Goal: Use online tool/utility: Use online tool/utility

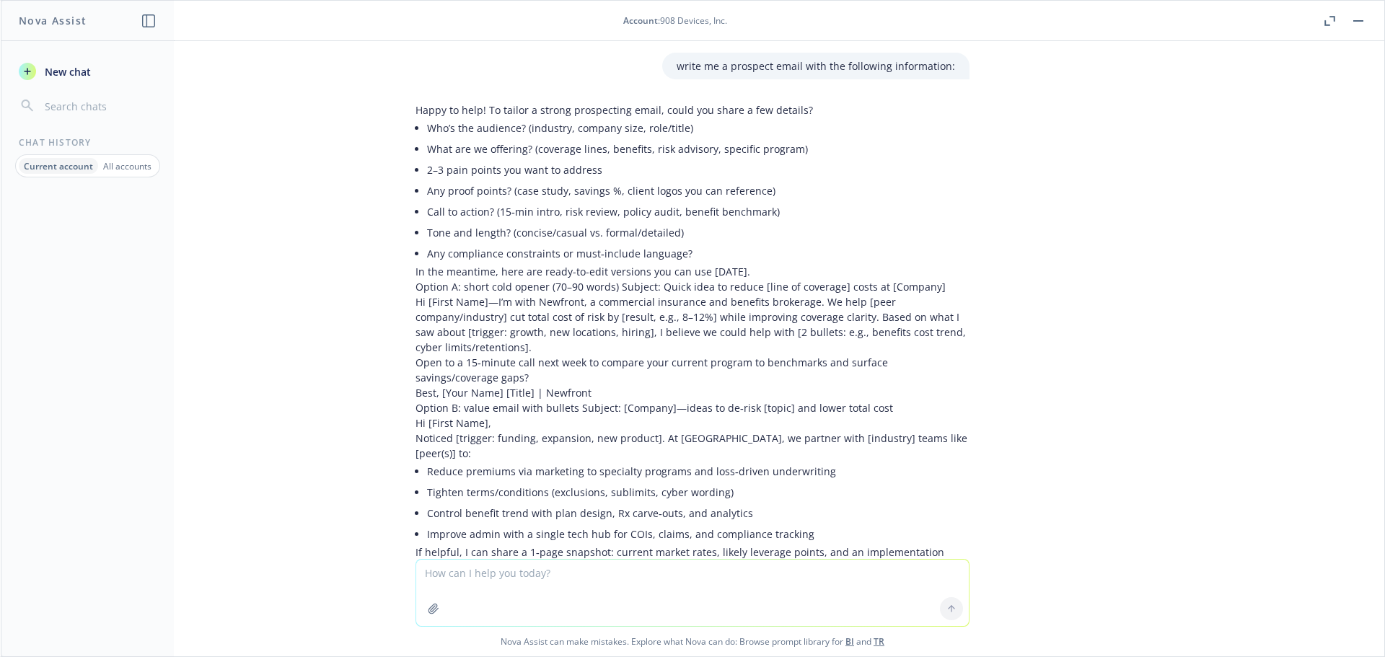
scroll to position [5374, 0]
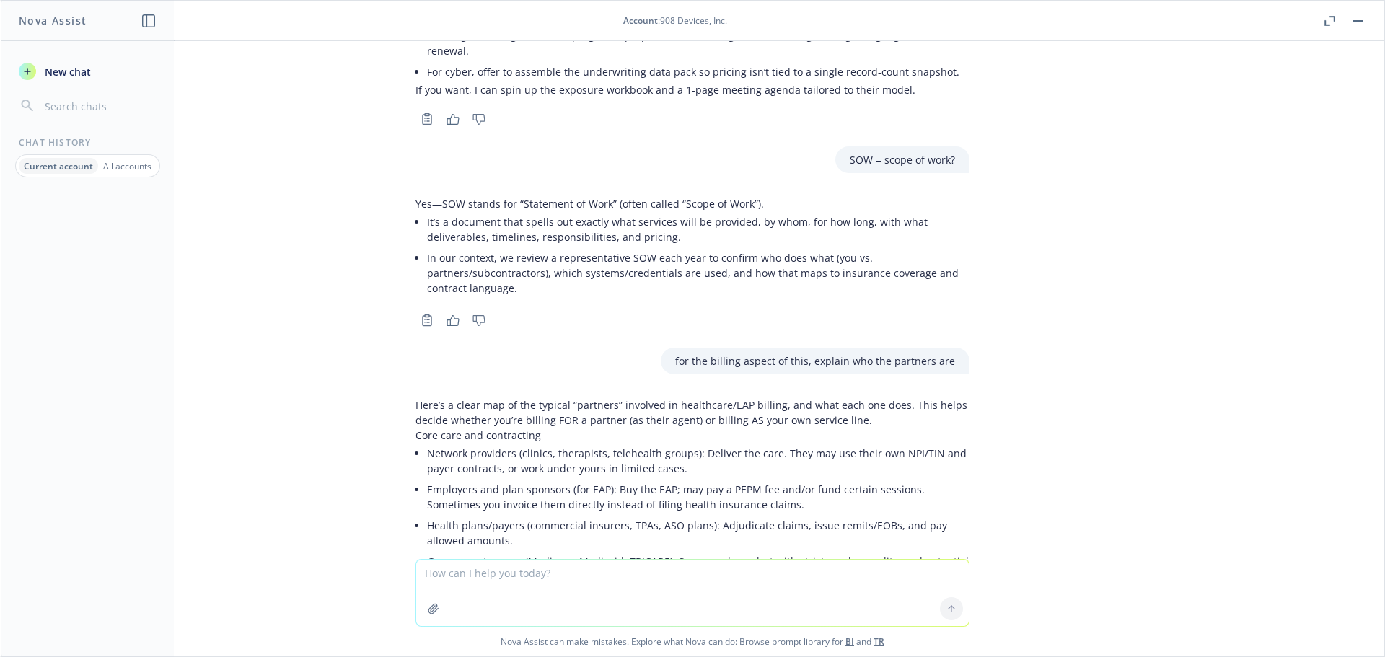
click at [470, 579] on textarea at bounding box center [692, 593] width 553 height 66
type textarea "can you build a visual D&O tower?"
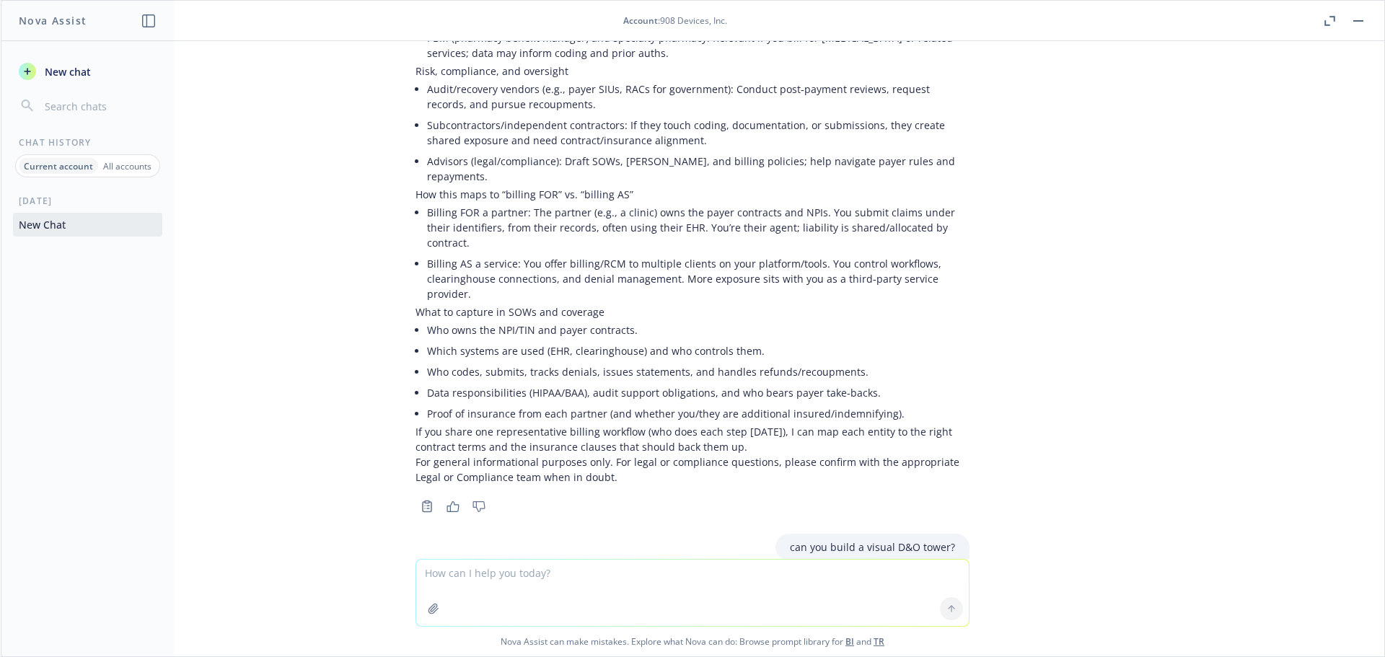
scroll to position [6149, 0]
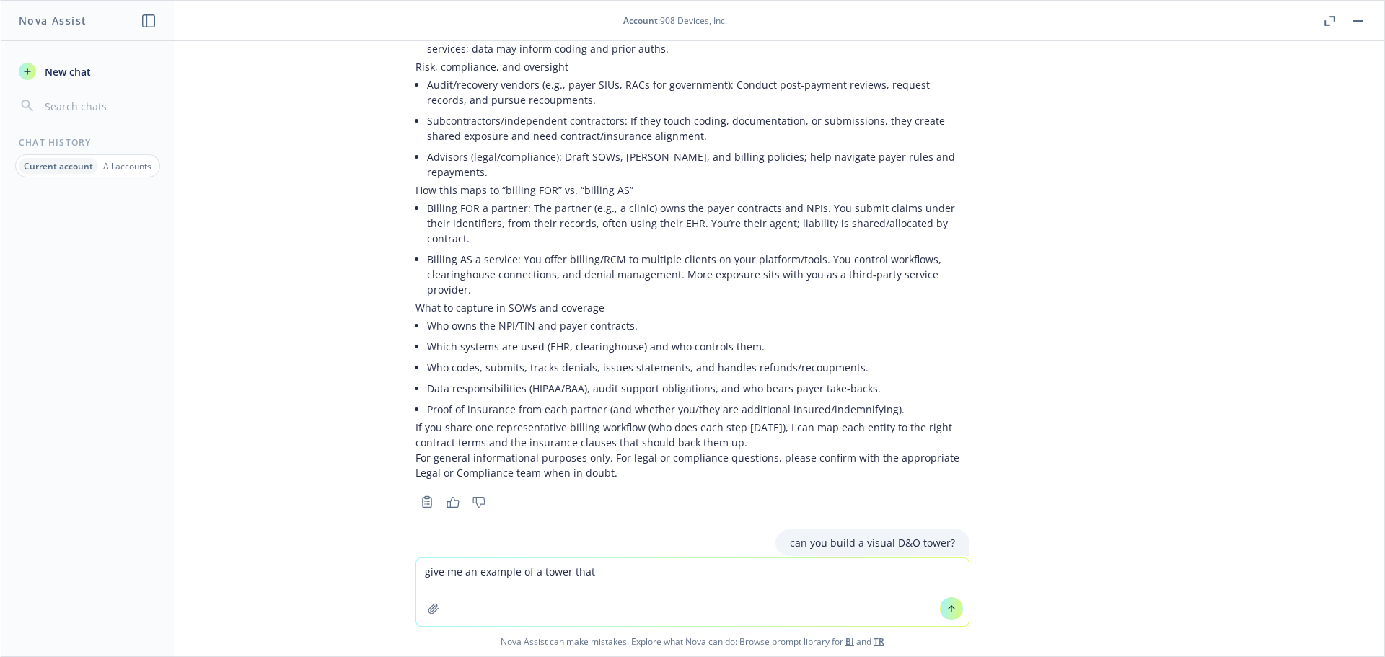
click at [532, 572] on textarea "give me an example of a tower that" at bounding box center [692, 592] width 553 height 68
click at [620, 571] on textarea "give me an example of what the tower that" at bounding box center [692, 592] width 553 height 68
type textarea "give me an example of what the tower would look like"
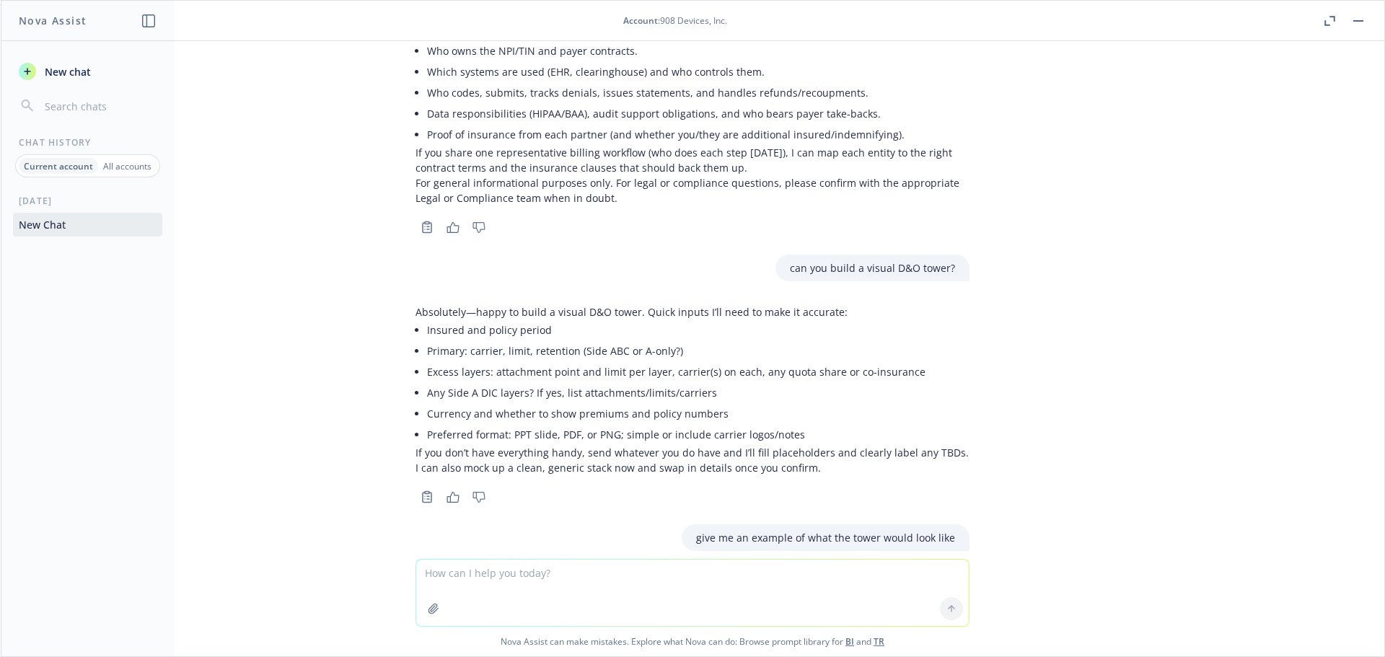
scroll to position [6739, 0]
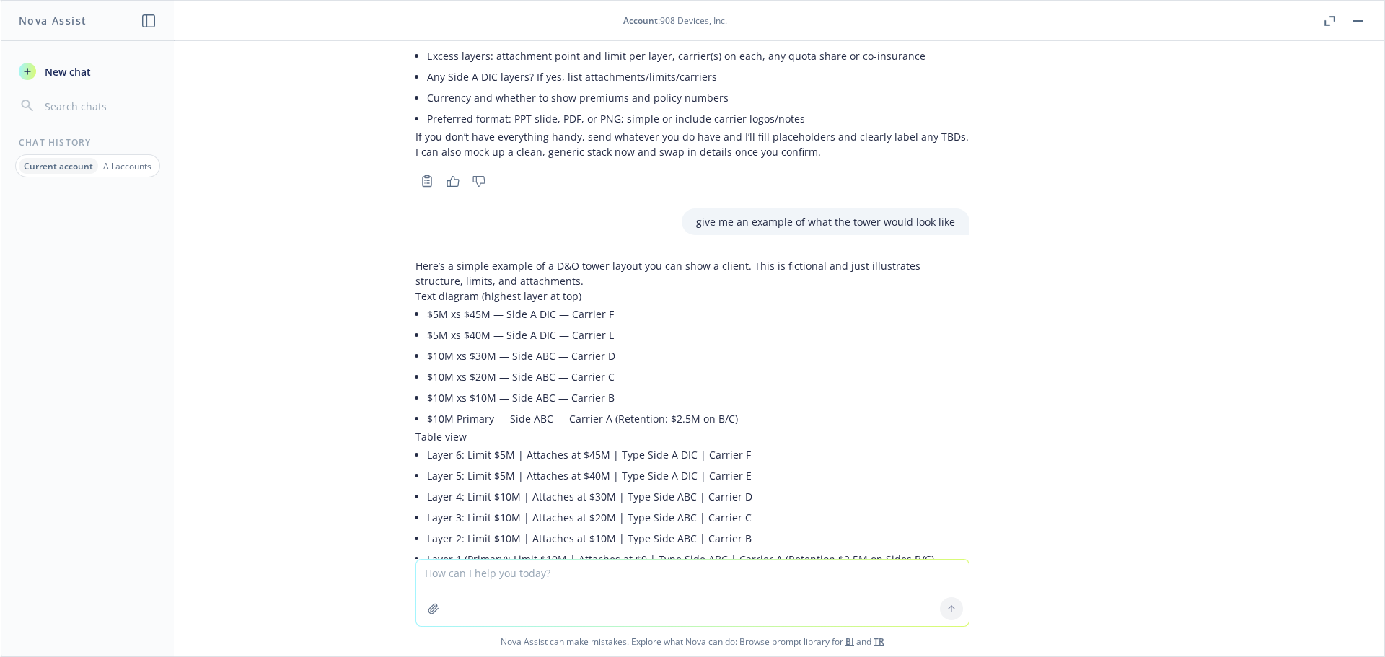
click at [533, 574] on textarea at bounding box center [692, 593] width 553 height 66
type textarea "yea turn this into slide ready"
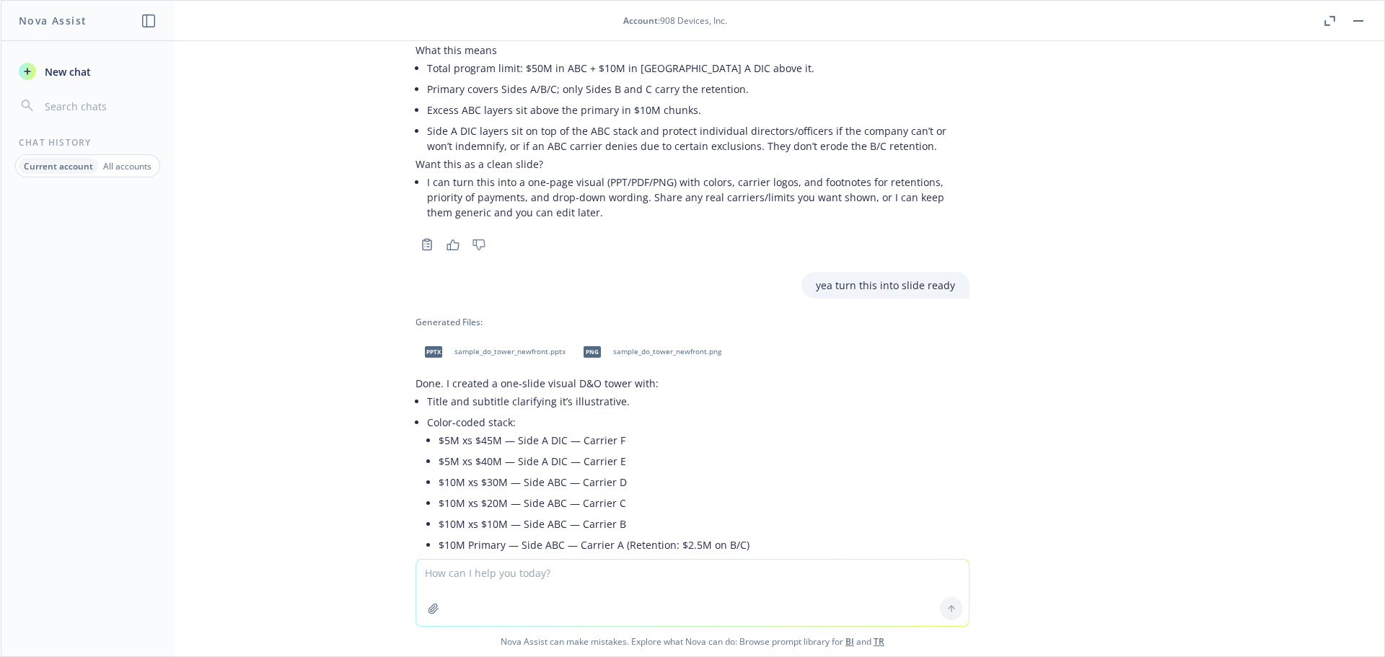
scroll to position [6906, 0]
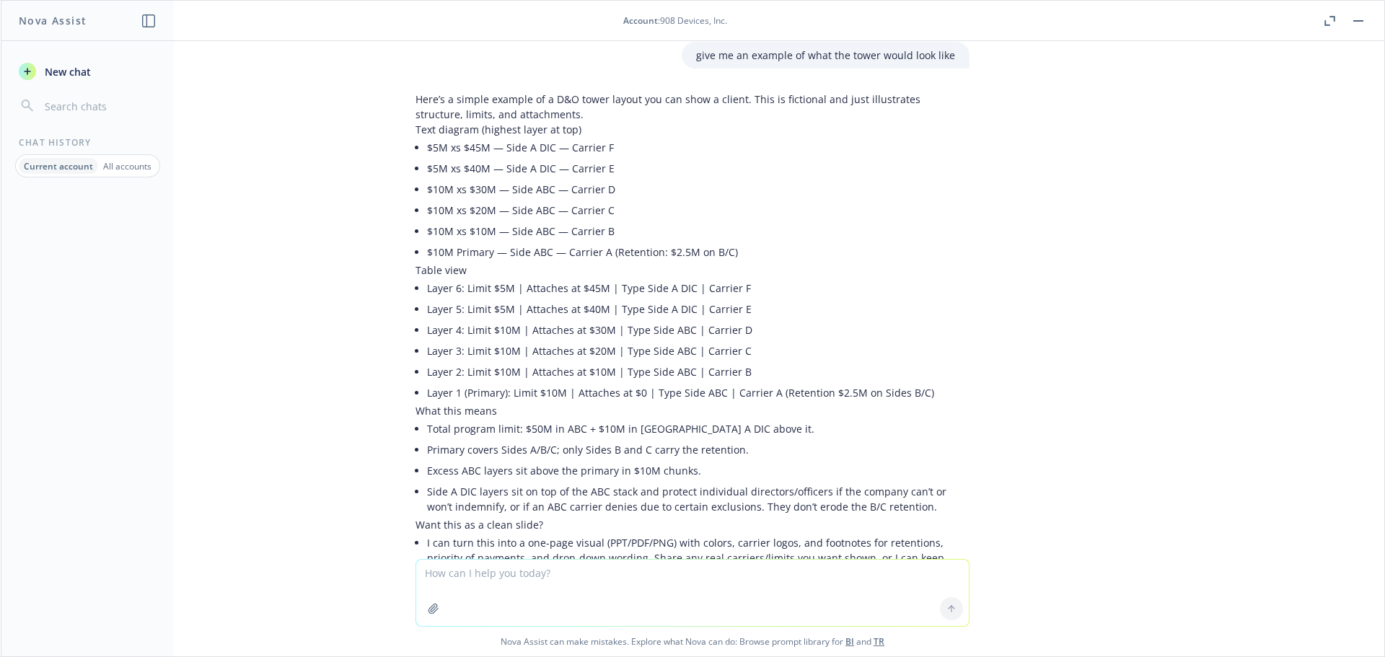
click at [488, 582] on textarea at bounding box center [692, 593] width 553 height 66
paste textarea "D&O/GPL/EPL Layer Carrier Coverage Limit Retention Premium Rate/M ILF 4 XL Side…"
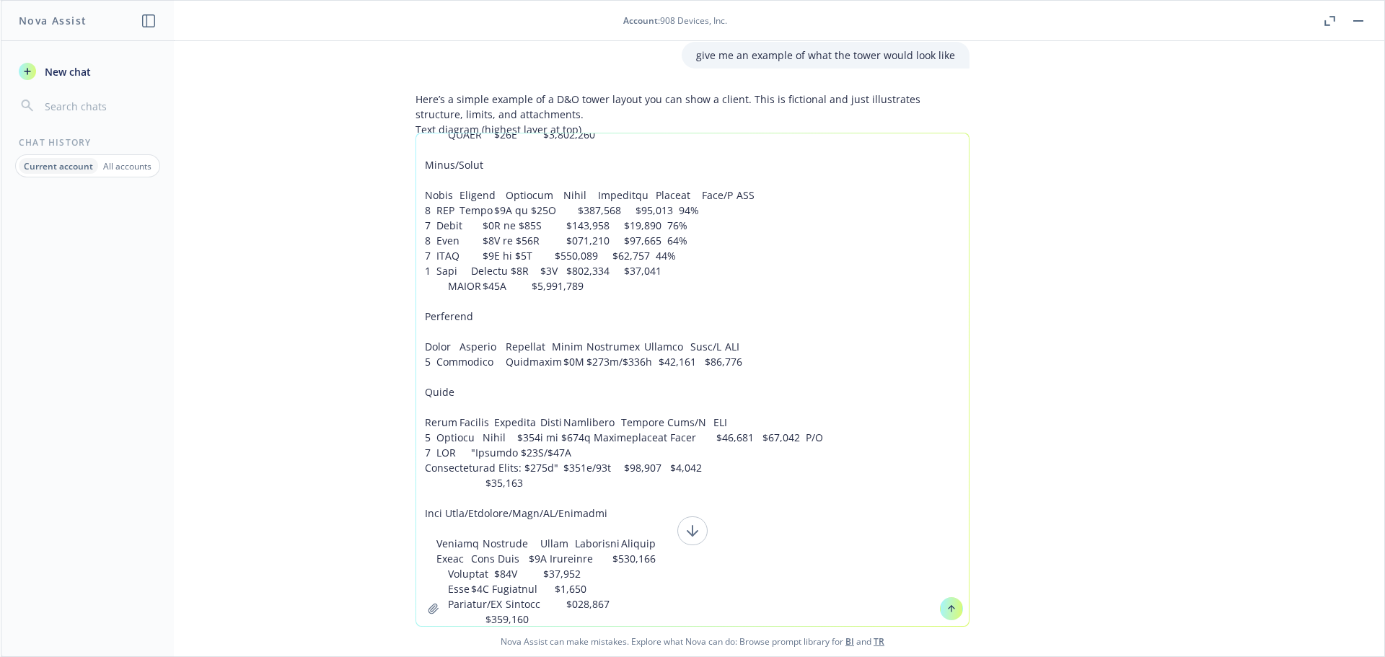
drag, startPoint x: 530, startPoint y: 622, endPoint x: 432, endPoint y: 60, distance: 570.5
click at [432, 60] on div "write me a prospect email with the following information: Happy to help! To tai…" at bounding box center [693, 348] width 1384 height 615
type textarea "ok now make a Powerpoint ready slide with that visual for these lines of covera…"
click at [950, 605] on icon at bounding box center [951, 609] width 10 height 10
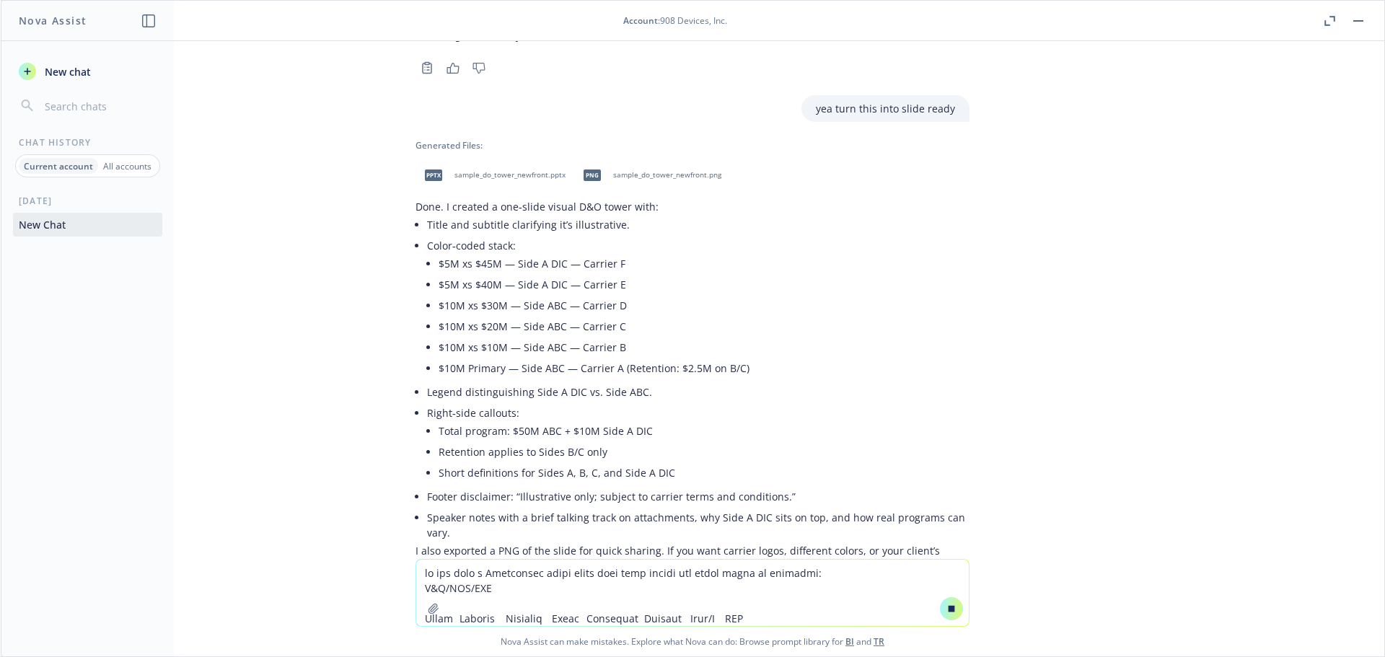
scroll to position [7487, 0]
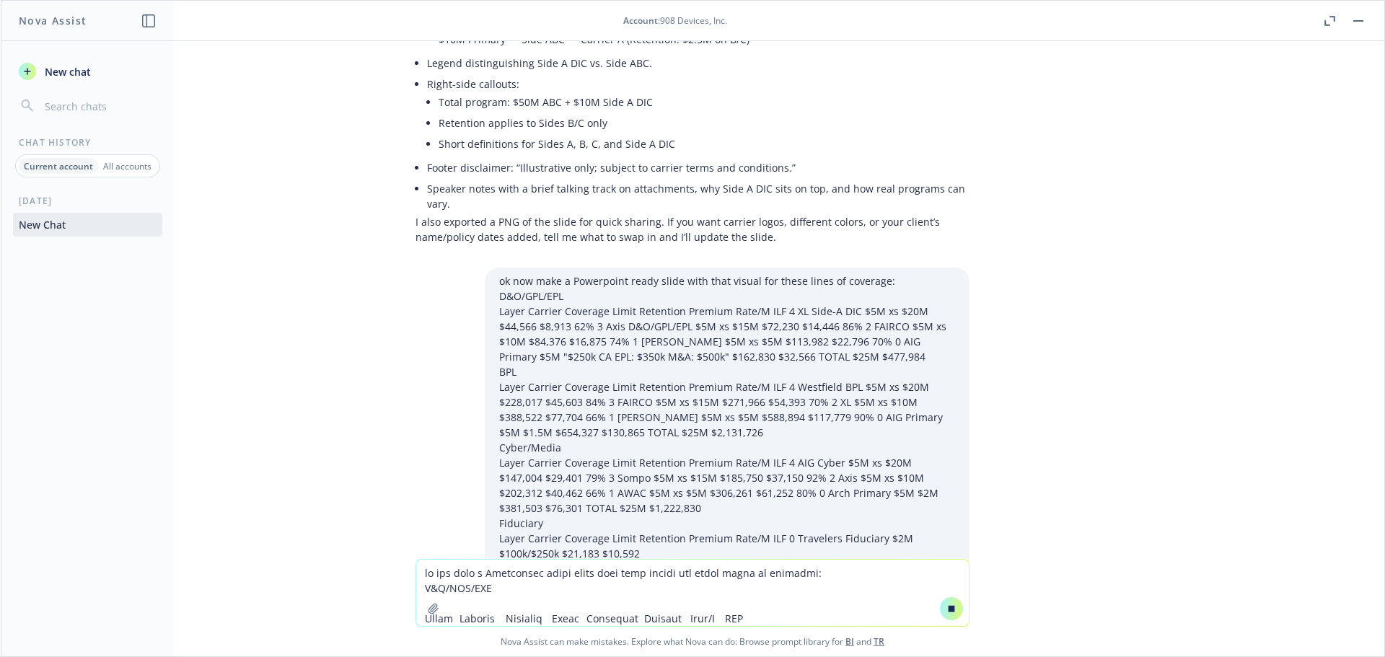
click at [951, 609] on icon at bounding box center [951, 609] width 10 height 10
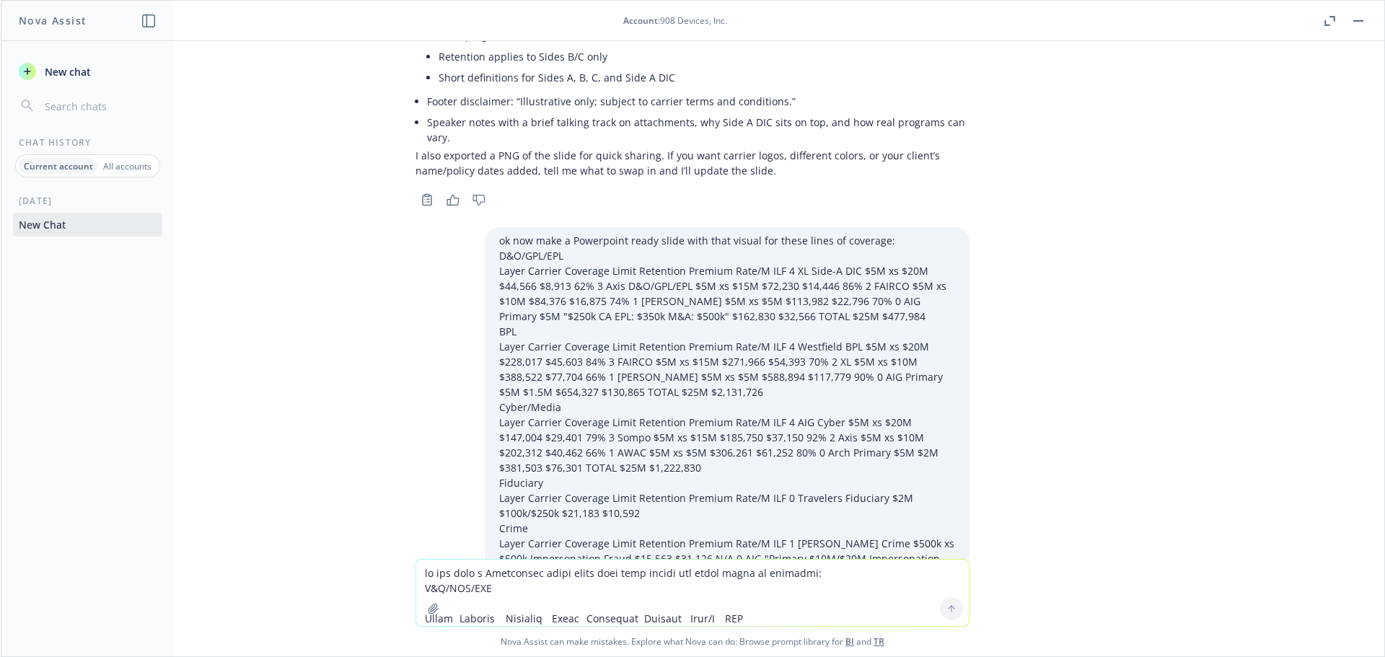
scroll to position [7839, 0]
click at [497, 576] on textarea at bounding box center [692, 593] width 553 height 66
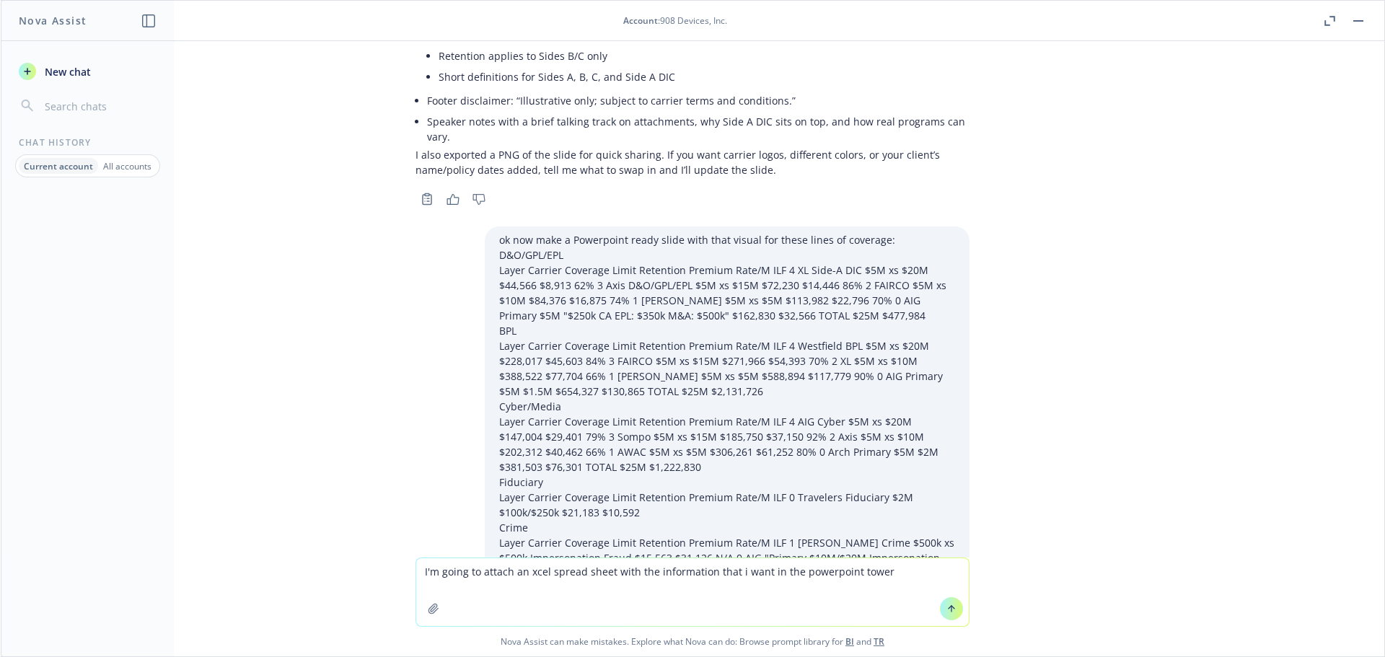
type textarea "I'm going to attach an xcel spread sheet with the information that i want in th…"
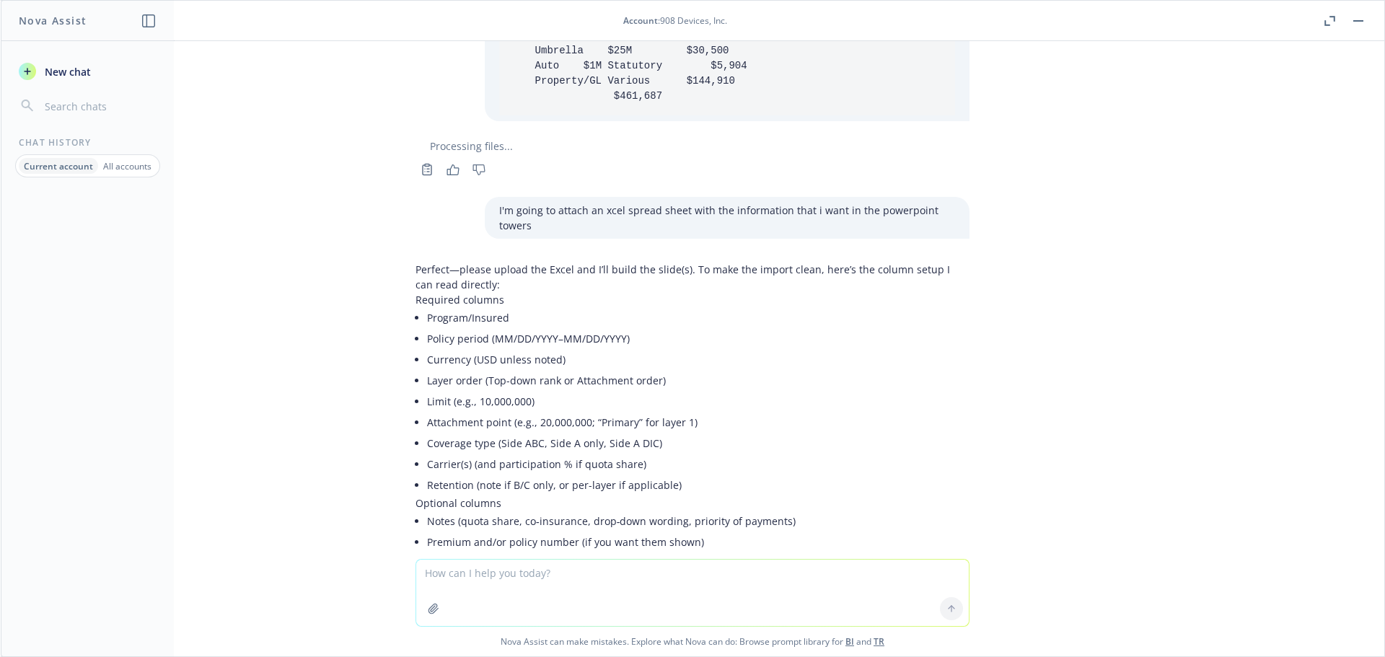
scroll to position [8539, 0]
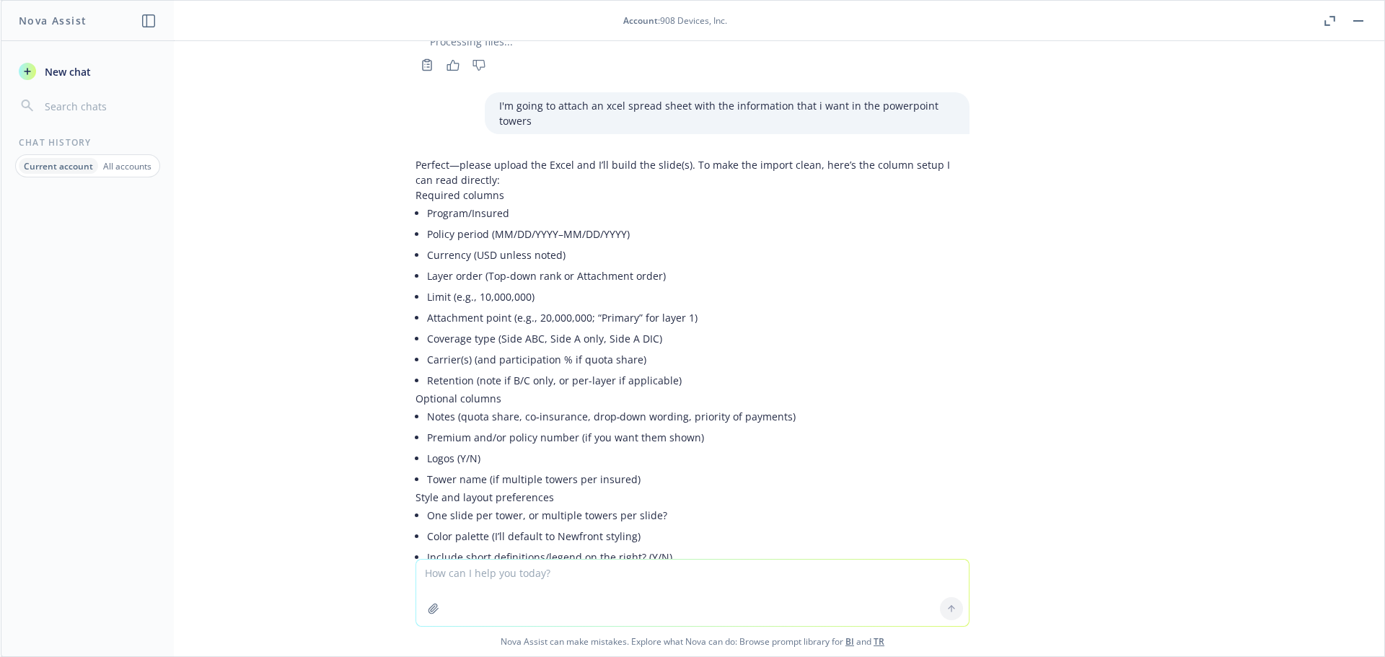
click at [428, 603] on icon "button" at bounding box center [434, 609] width 12 height 12
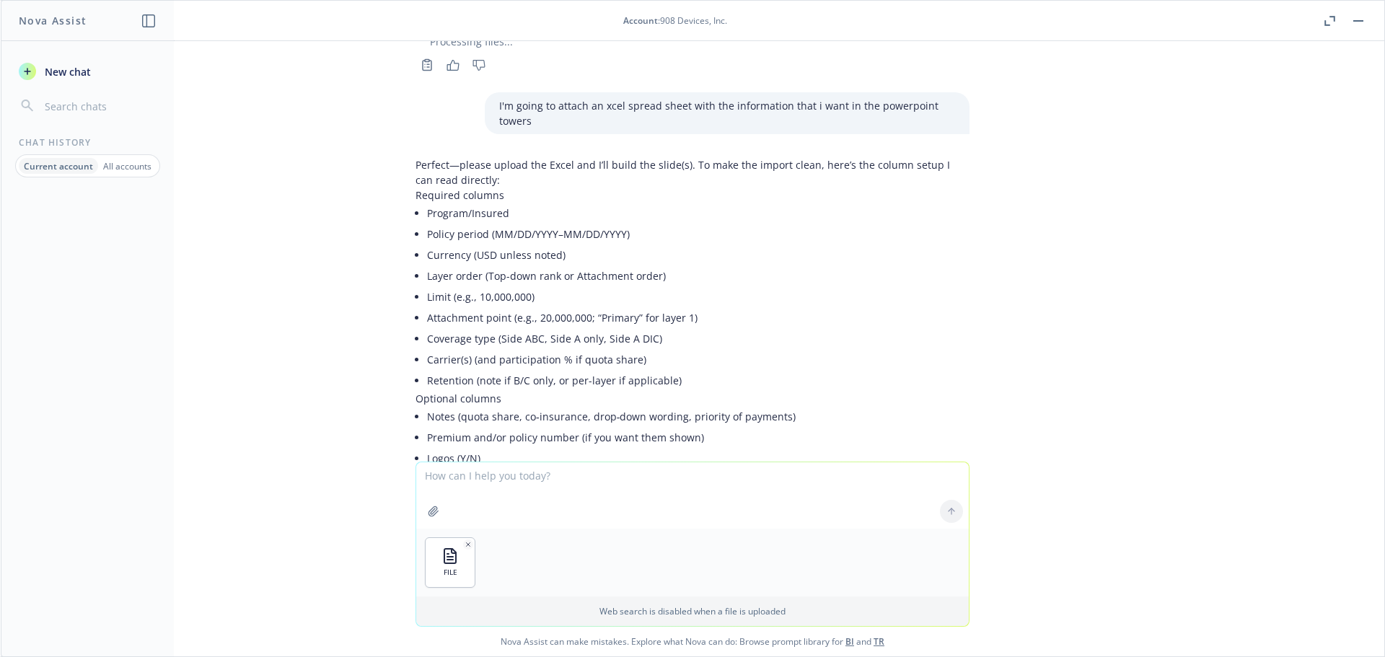
click at [470, 479] on textarea at bounding box center [692, 495] width 553 height 66
click at [806, 476] on textarea "please make the towers for the lines of coverage on the first tab labeled" at bounding box center [692, 495] width 553 height 68
type textarea "please make the towers for the lines of coverage on the first tab labeled expir…"
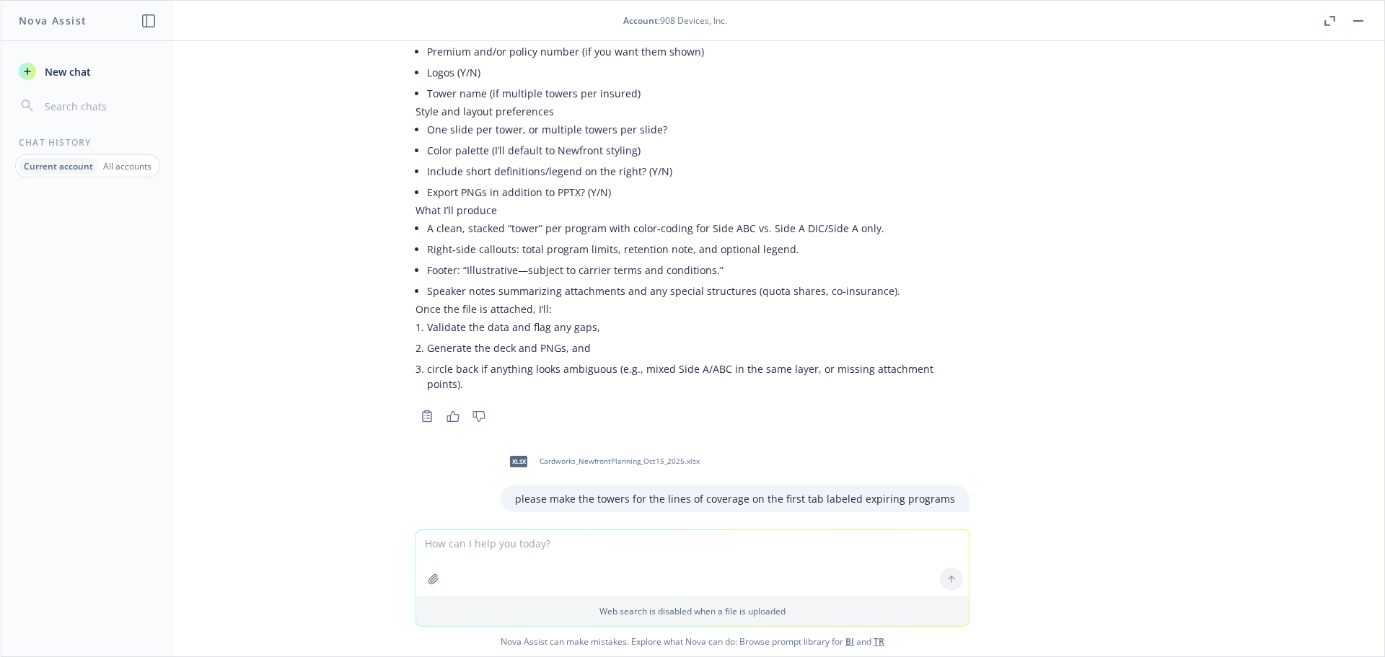
scroll to position [8943, 0]
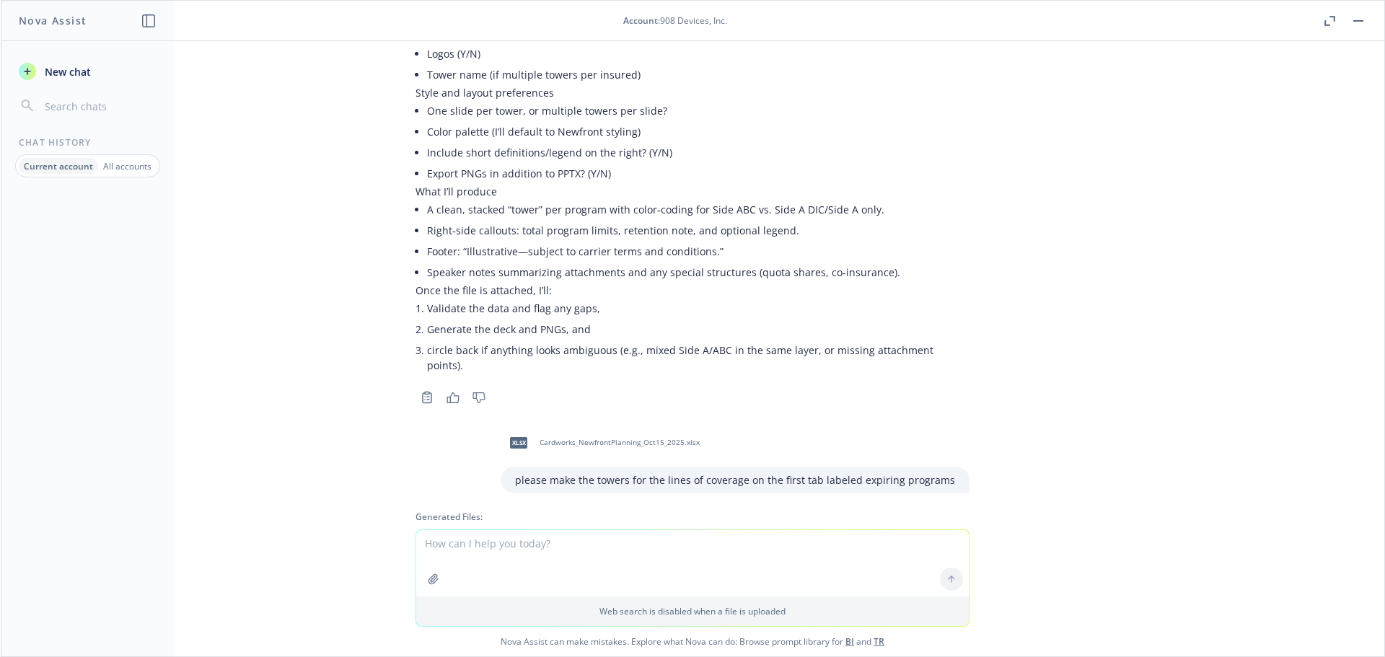
click at [537, 542] on span "expiring_program_towers_cardworks.pptx" at bounding box center [524, 546] width 141 height 9
click at [513, 546] on textarea at bounding box center [692, 563] width 553 height 66
click at [502, 545] on textarea "Great, now make towers" at bounding box center [692, 563] width 553 height 68
click at [539, 545] on textarea "Great, now make towers" at bounding box center [692, 563] width 553 height 68
type textarea "Great, now make towers in the same structure for the lines of coverage on the I…"
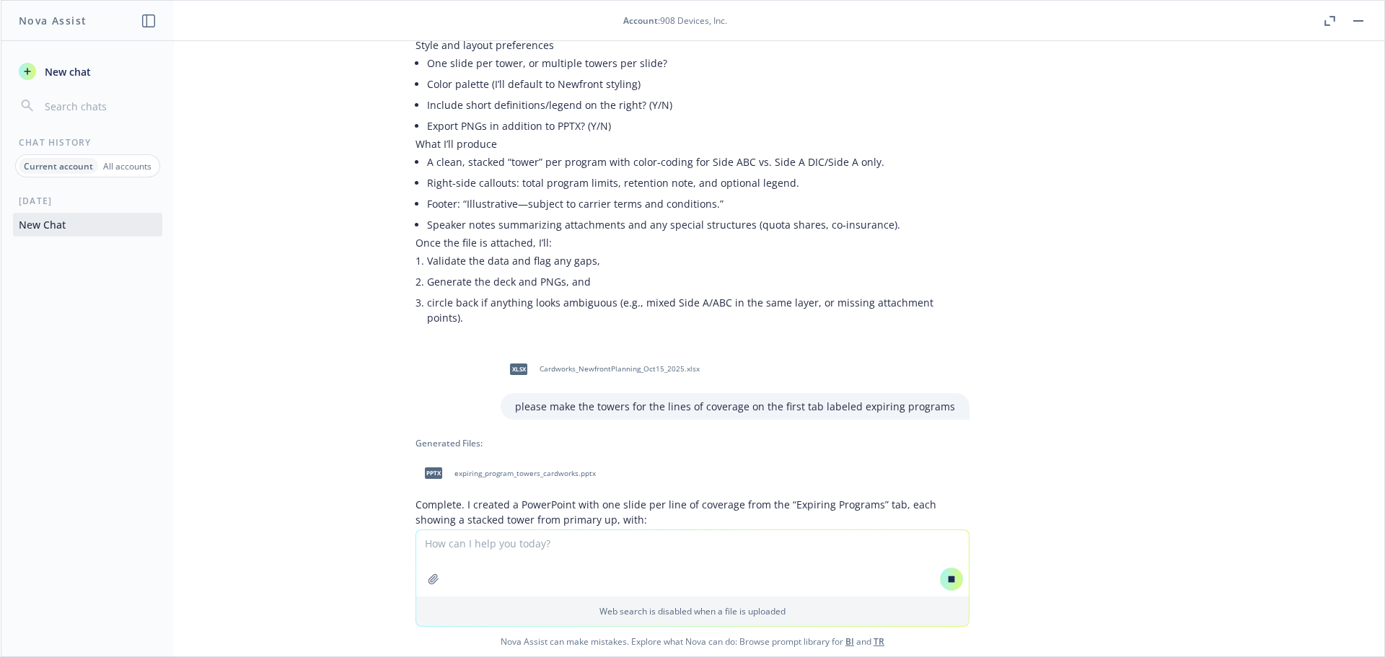
scroll to position [8662, 0]
